Goal: Task Accomplishment & Management: Complete application form

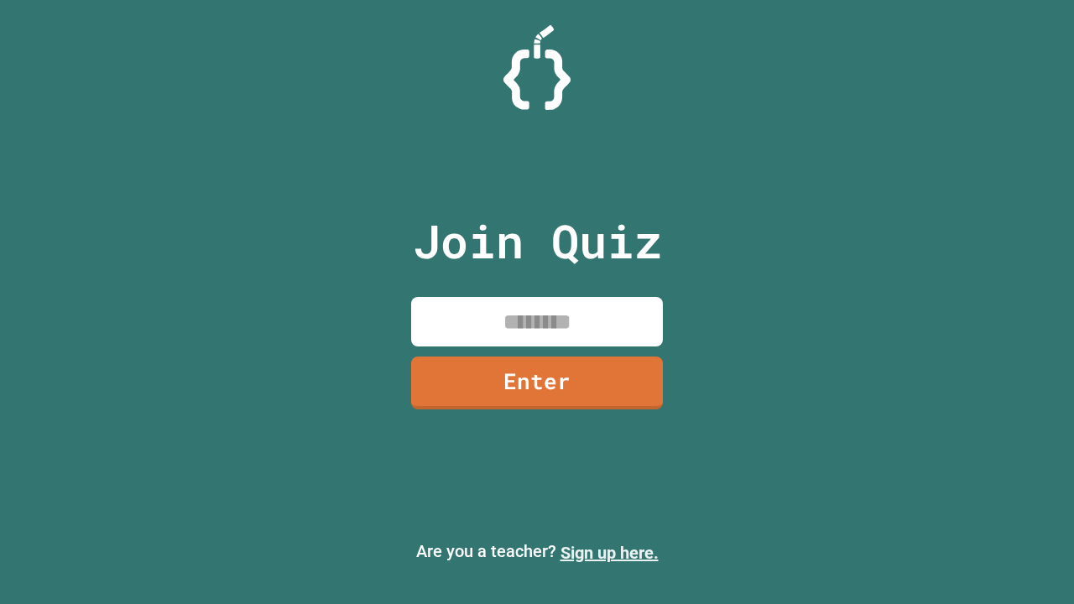
click at [609, 553] on link "Sign up here." at bounding box center [609, 553] width 98 height 20
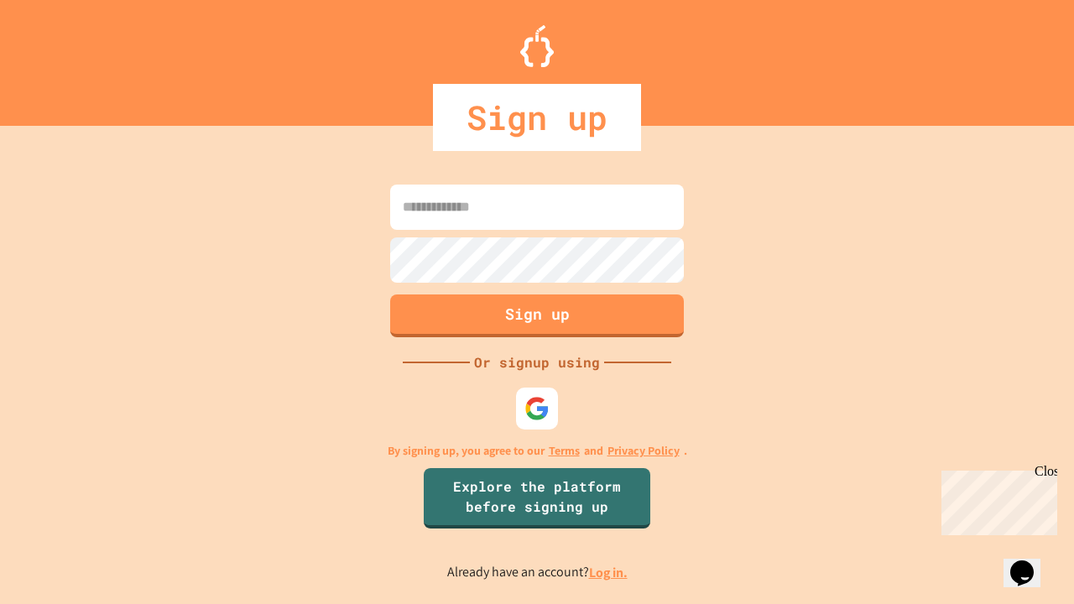
click at [609, 572] on link "Log in." at bounding box center [608, 573] width 39 height 18
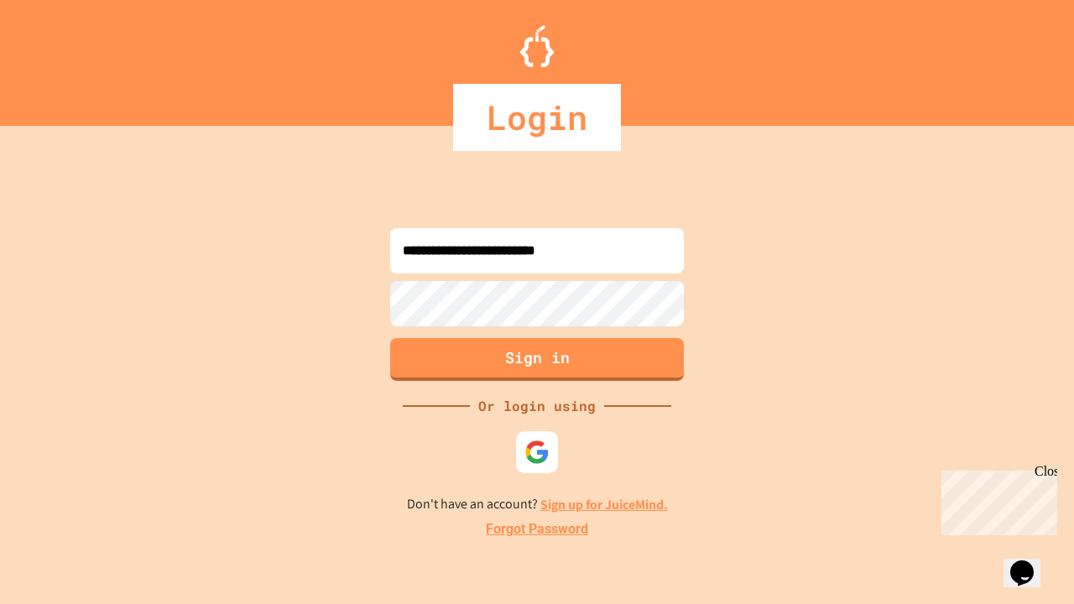
type input "**********"
